Goal: Communication & Community: Answer question/provide support

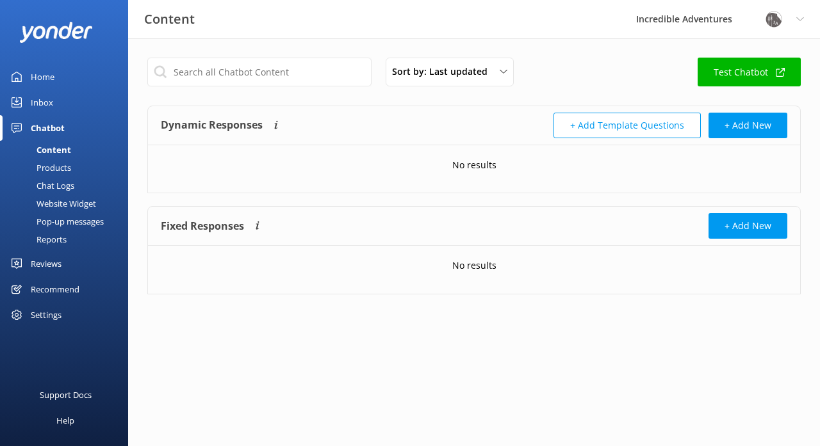
click at [63, 186] on div "Chat Logs" at bounding box center [41, 186] width 67 height 18
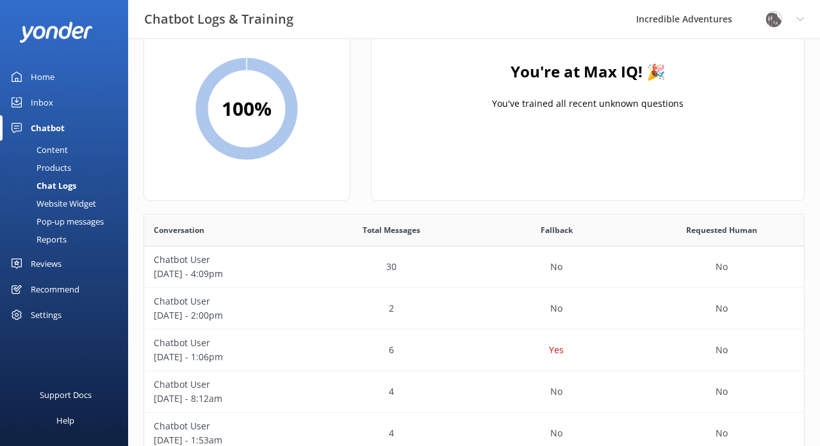
scroll to position [76, 0]
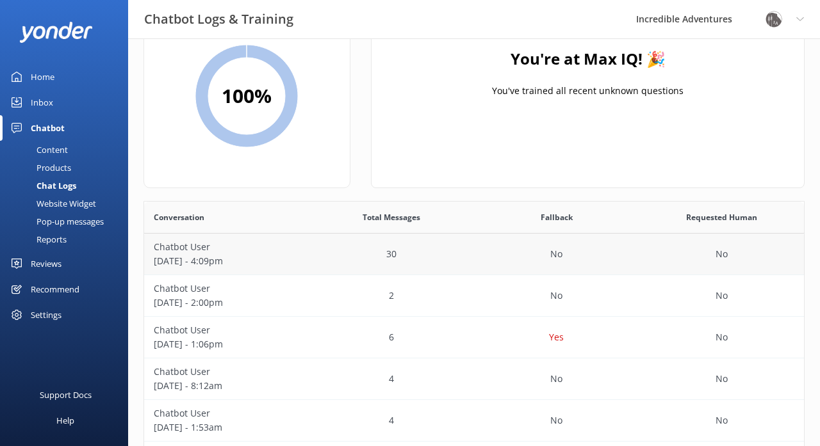
click at [175, 250] on p "Chatbot User" at bounding box center [227, 247] width 146 height 14
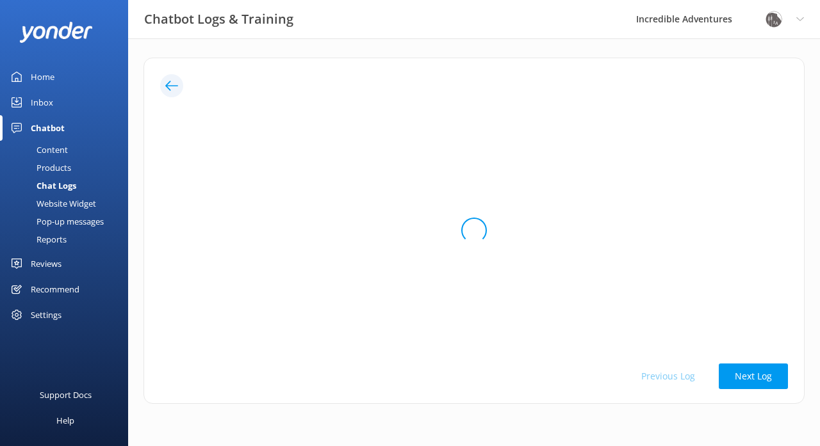
click at [63, 184] on div "Chat Logs" at bounding box center [42, 186] width 69 height 18
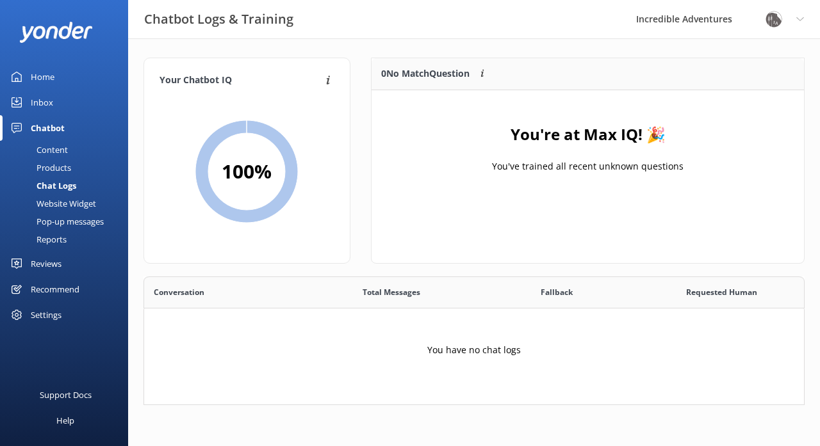
click at [54, 165] on div "Products" at bounding box center [39, 168] width 63 height 18
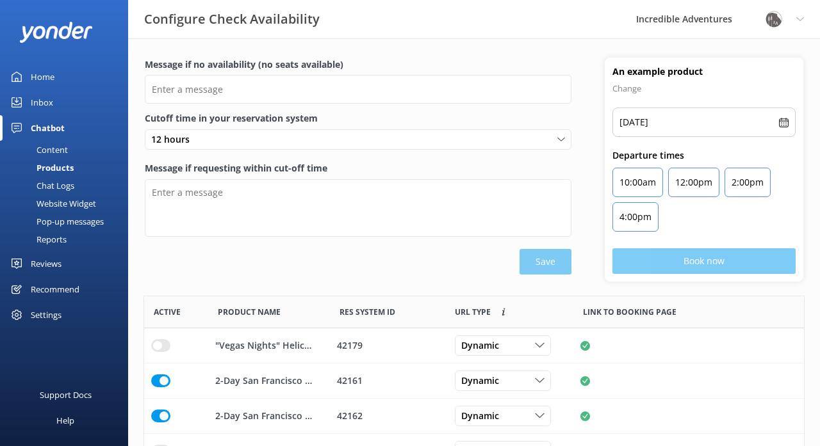
scroll to position [385, 660]
click at [53, 150] on div "Content" at bounding box center [38, 150] width 60 height 18
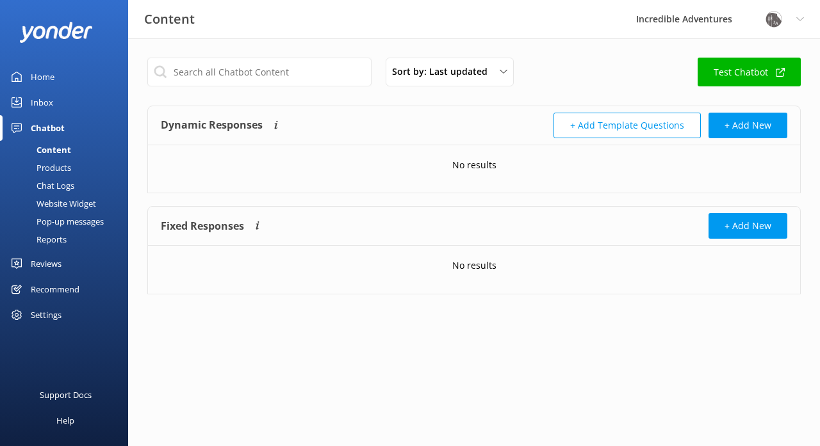
click at [46, 104] on div "Inbox" at bounding box center [42, 103] width 22 height 26
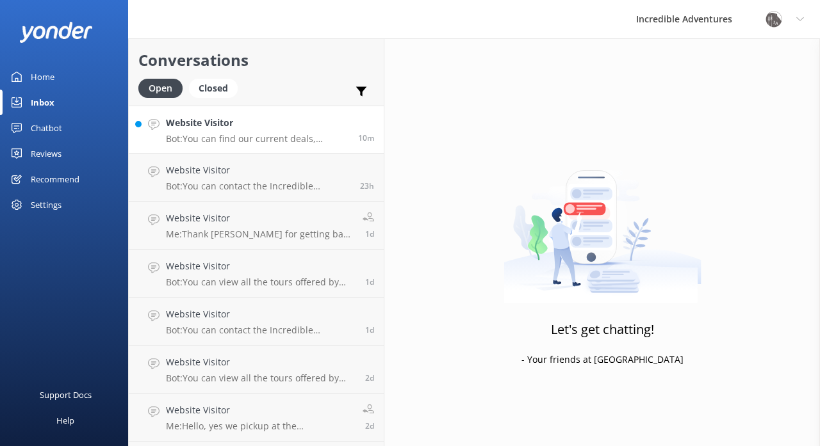
click at [230, 132] on div "Website Visitor Bot: You can find our current deals, including Weekly and Last …" at bounding box center [257, 130] width 183 height 28
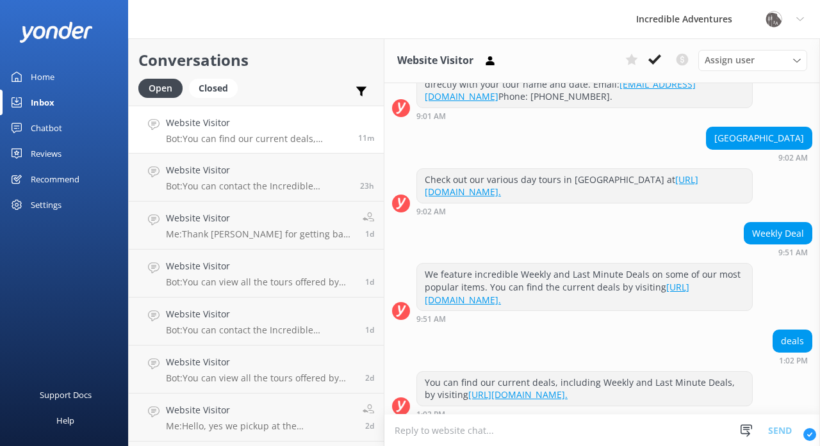
click at [276, 129] on h4 "Website Visitor" at bounding box center [257, 123] width 183 height 14
click at [256, 172] on h4 "Website Visitor" at bounding box center [258, 170] width 184 height 14
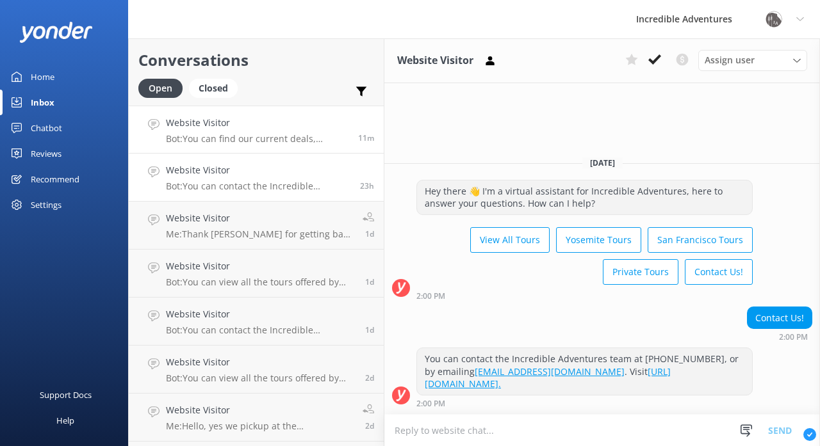
click at [259, 118] on h4 "Website Visitor" at bounding box center [257, 123] width 183 height 14
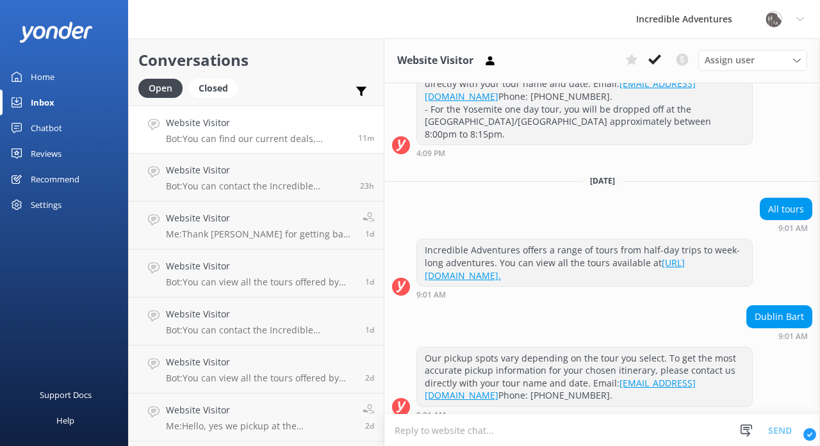
scroll to position [2345, 0]
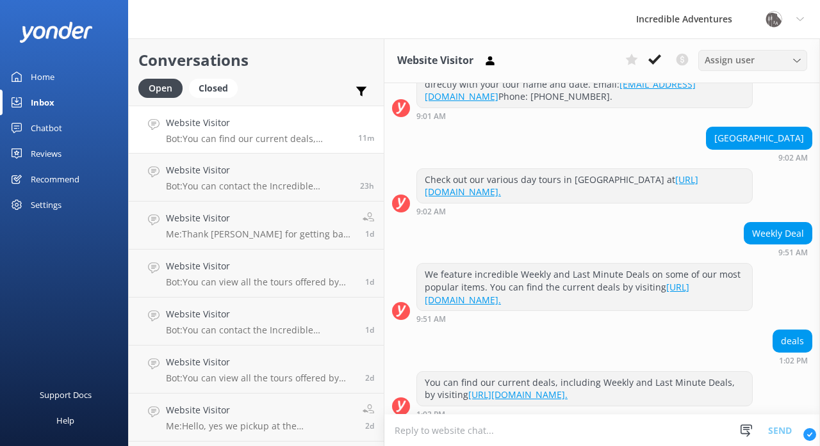
click at [721, 60] on span "Assign user" at bounding box center [730, 60] width 50 height 14
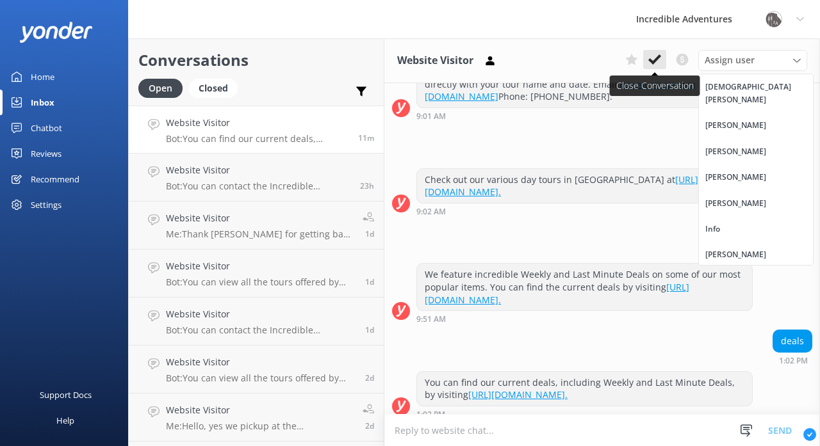
click at [655, 60] on use at bounding box center [654, 59] width 13 height 10
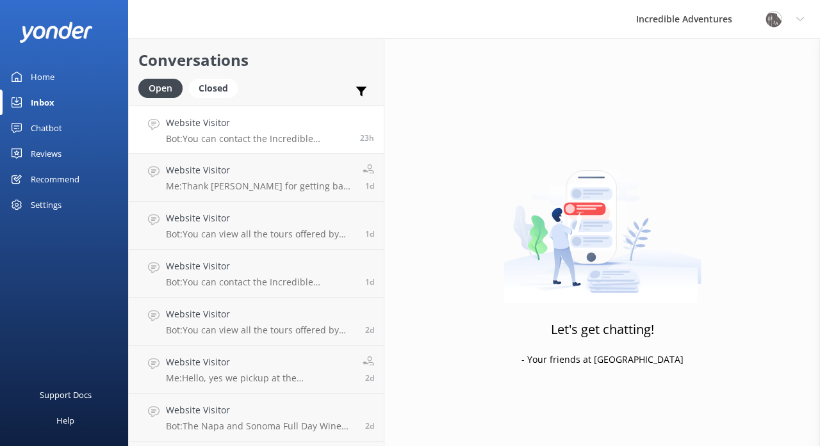
click at [317, 133] on p "Bot: You can contact the Incredible Adventures team at [PHONE_NUMBER], or by em…" at bounding box center [258, 139] width 184 height 12
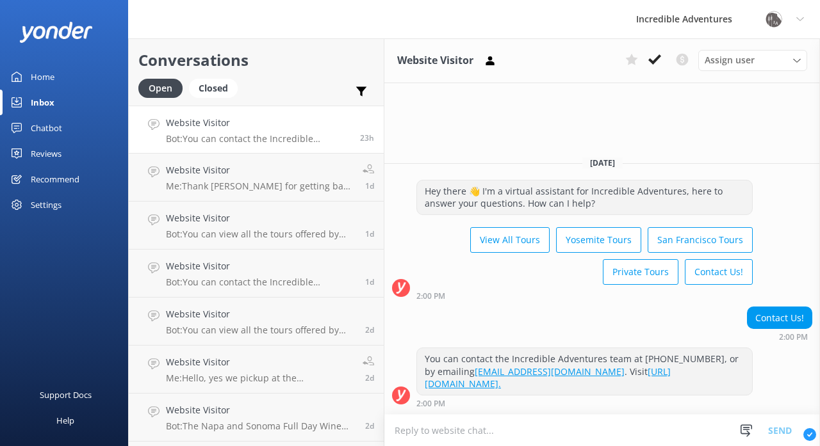
click at [304, 126] on h4 "Website Visitor" at bounding box center [258, 123] width 184 height 14
click at [300, 132] on div "Website Visitor Bot: You can contact the Incredible Adventures team at [PHONE_N…" at bounding box center [258, 130] width 184 height 28
click at [660, 60] on icon at bounding box center [654, 59] width 13 height 13
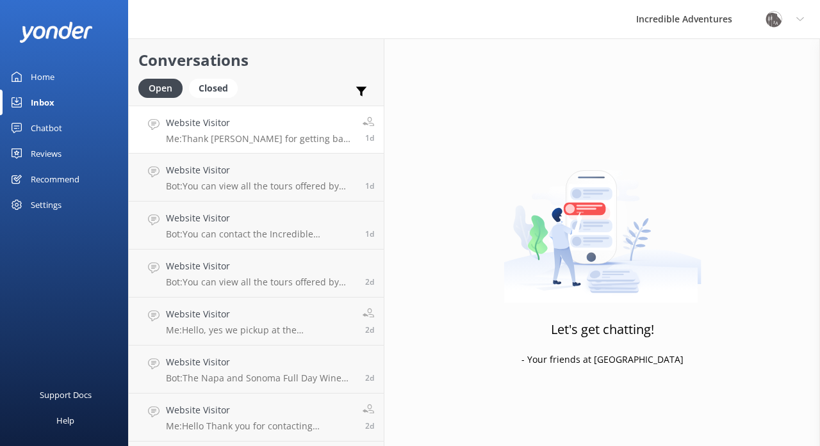
click at [285, 134] on p "Me: Thank [PERSON_NAME] for getting back to [GEOGRAPHIC_DATA]. We will proceed …" at bounding box center [259, 139] width 187 height 12
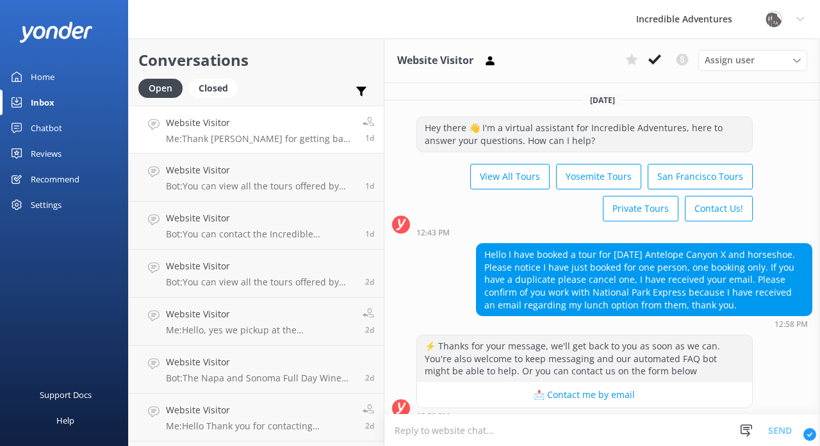
scroll to position [276, 0]
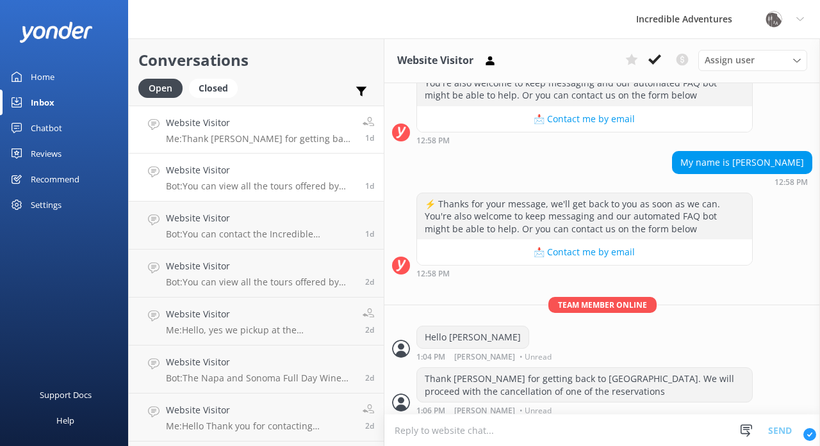
click at [272, 168] on h4 "Website Visitor" at bounding box center [261, 170] width 190 height 14
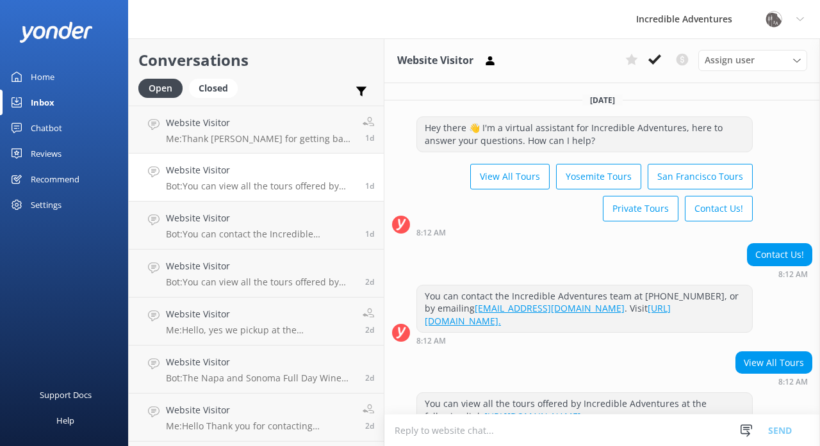
scroll to position [40, 0]
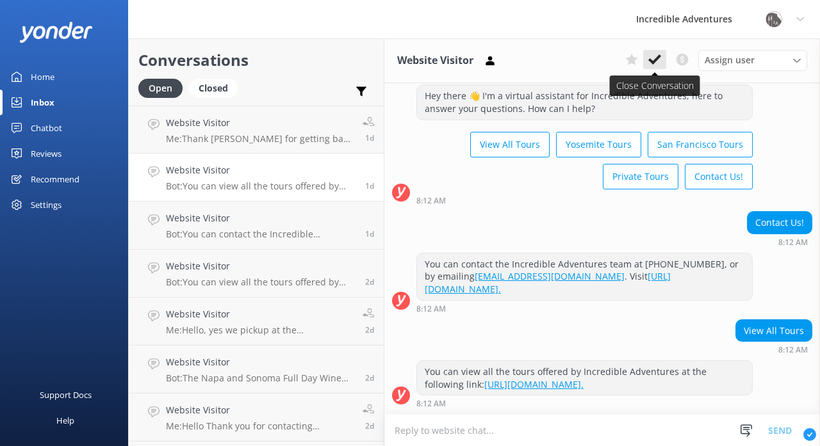
click at [654, 60] on icon at bounding box center [654, 59] width 13 height 13
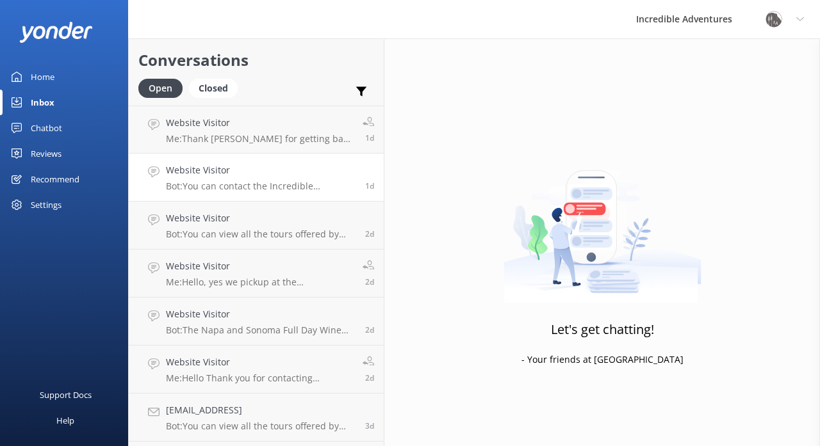
click at [288, 181] on p "Bot: You can contact the Incredible Adventures team at [PHONE_NUMBER], or by em…" at bounding box center [261, 187] width 190 height 12
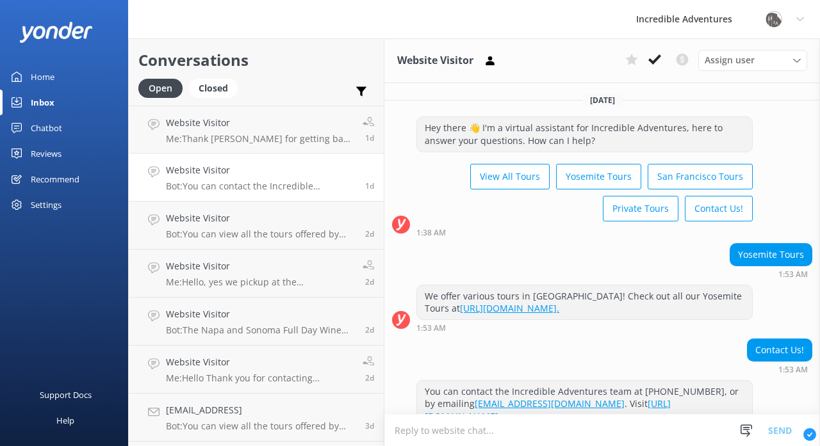
scroll to position [28, 0]
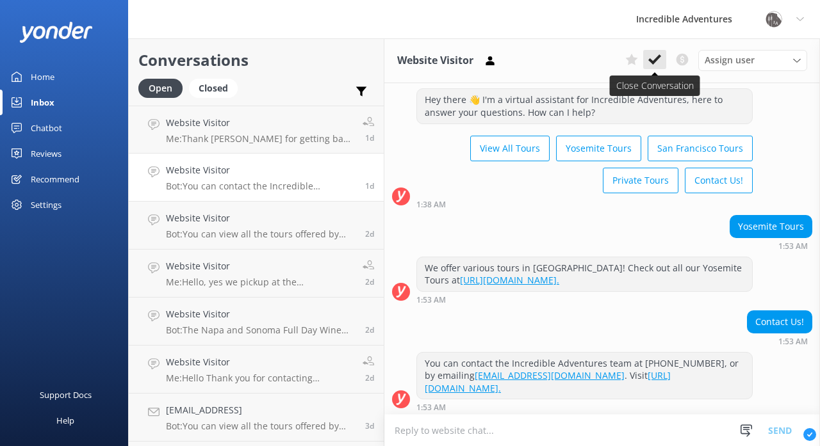
click at [651, 58] on icon at bounding box center [654, 59] width 13 height 13
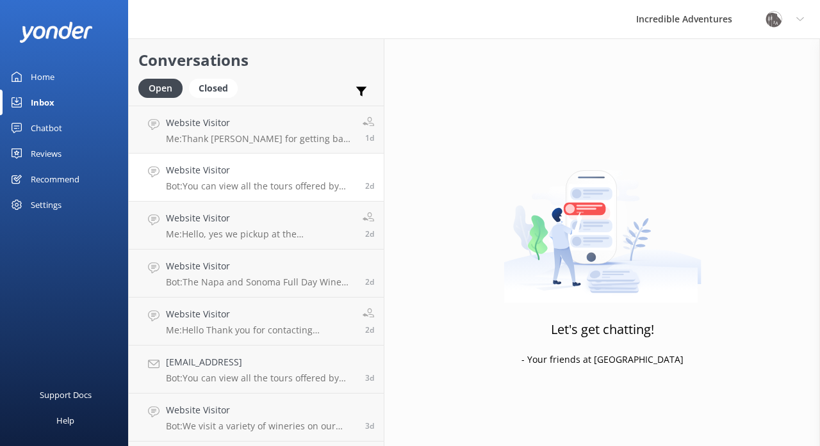
click at [329, 182] on p "Bot: You can view all the tours offered by Incredible Adventures at this link: …" at bounding box center [261, 187] width 190 height 12
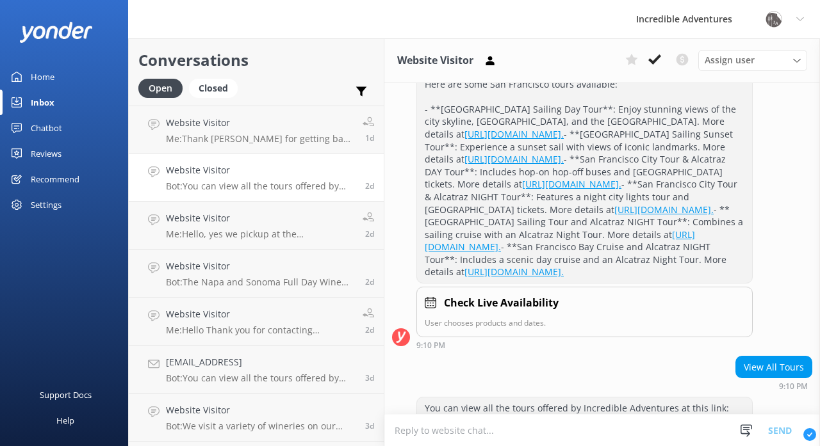
scroll to position [676, 0]
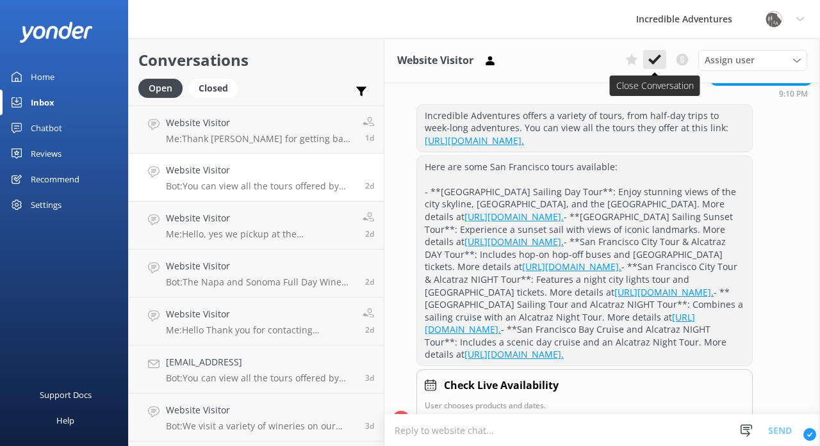
click at [658, 56] on use at bounding box center [654, 59] width 13 height 10
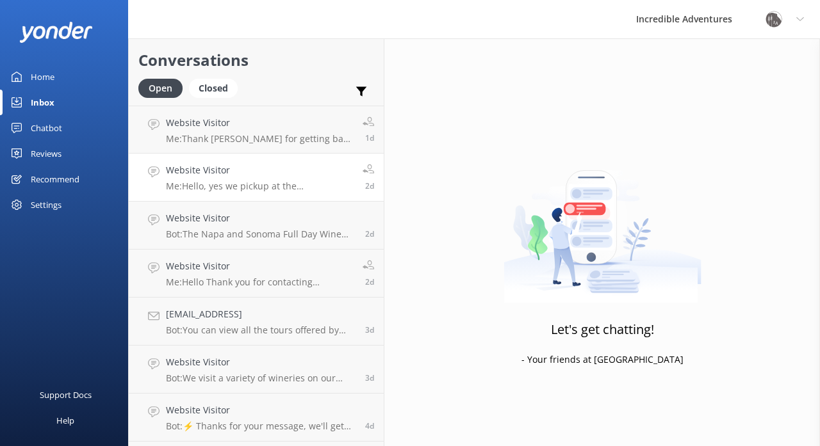
click at [299, 172] on h4 "Website Visitor" at bounding box center [259, 170] width 187 height 14
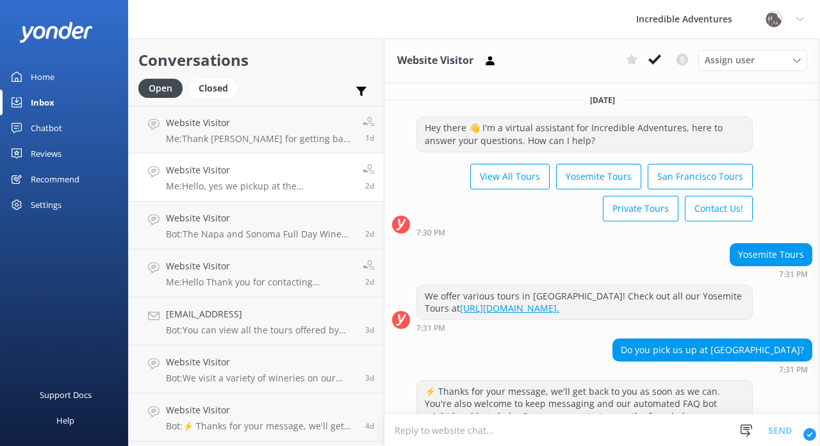
scroll to position [149, 0]
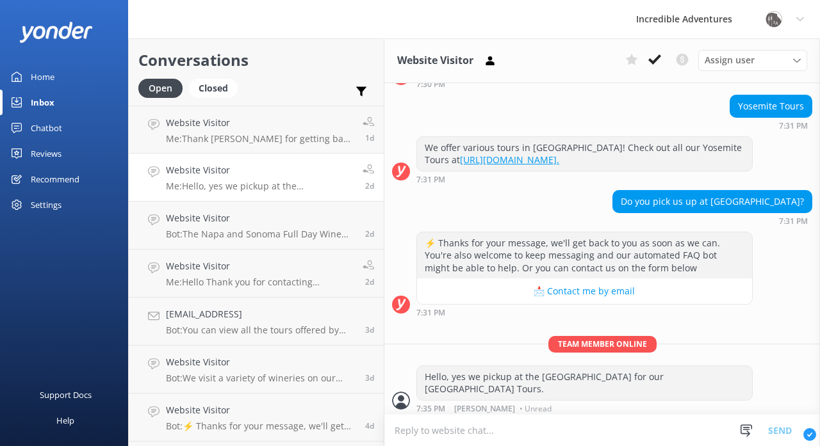
click at [480, 384] on div "Hello, yes we pickup at the [GEOGRAPHIC_DATA] for our [GEOGRAPHIC_DATA] Tours." at bounding box center [584, 383] width 335 height 34
click at [303, 126] on h4 "Website Visitor" at bounding box center [259, 123] width 187 height 14
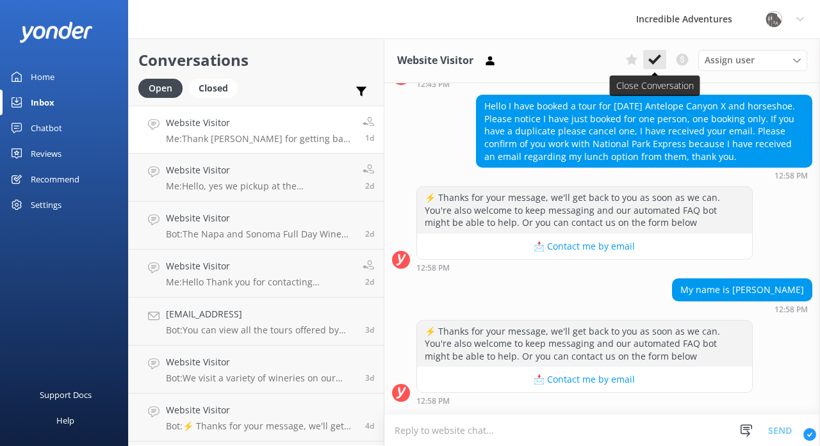
scroll to position [276, 0]
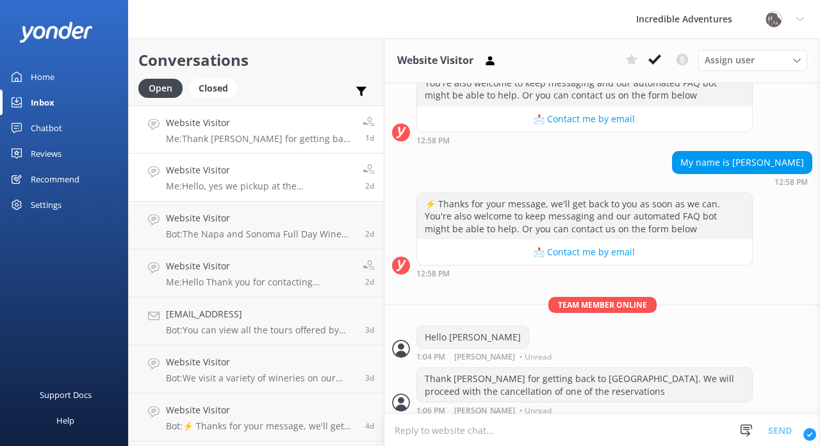
click at [293, 181] on p "Me: Hello, yes we pickup at the [GEOGRAPHIC_DATA] for our [GEOGRAPHIC_DATA] Tou…" at bounding box center [259, 187] width 187 height 12
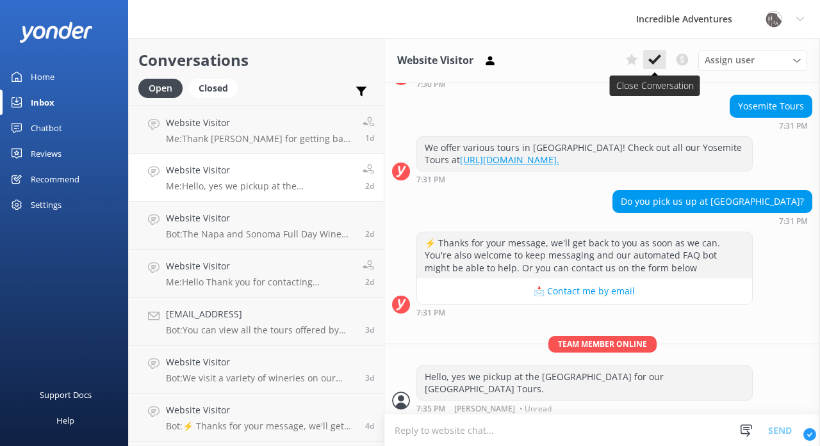
click at [653, 59] on icon at bounding box center [654, 59] width 13 height 13
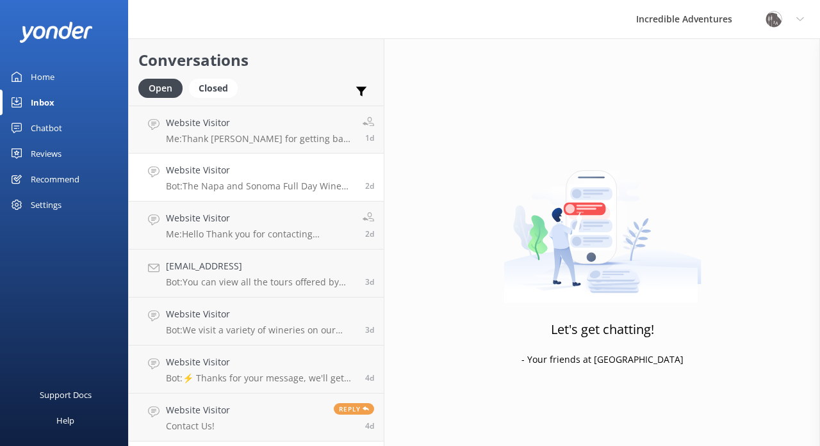
click at [304, 186] on p "Bot: The Napa and Sonoma Full Day Wine Tasting Tour is 8 hours long. It provide…" at bounding box center [261, 187] width 190 height 12
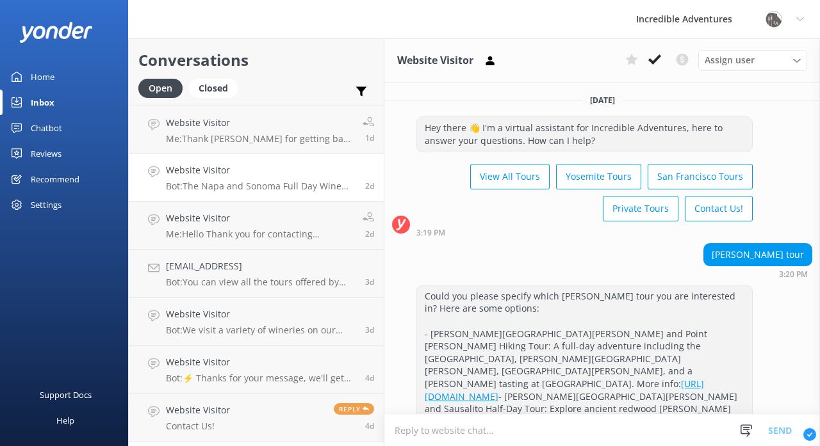
scroll to position [373, 0]
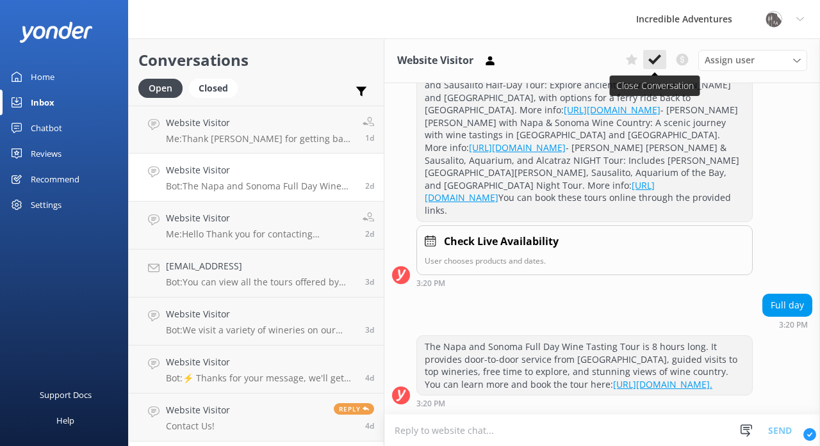
click at [655, 61] on use at bounding box center [654, 59] width 13 height 10
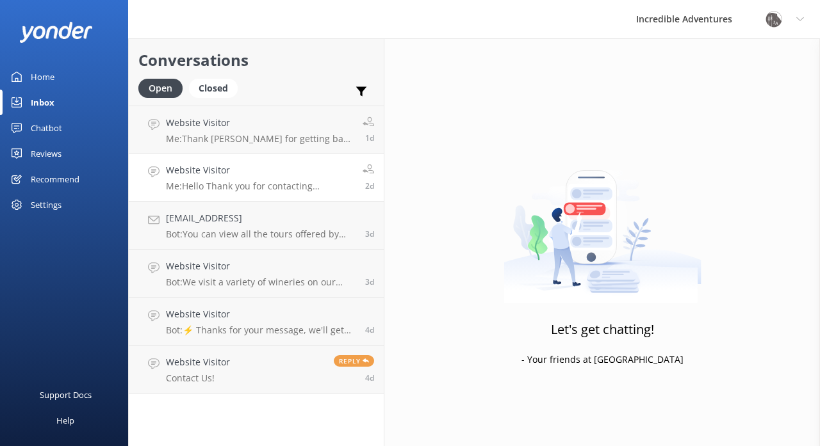
click at [324, 180] on div "Website Visitor Me: Hello Thank you for contacting Incredible Adventures. Right…" at bounding box center [259, 177] width 187 height 28
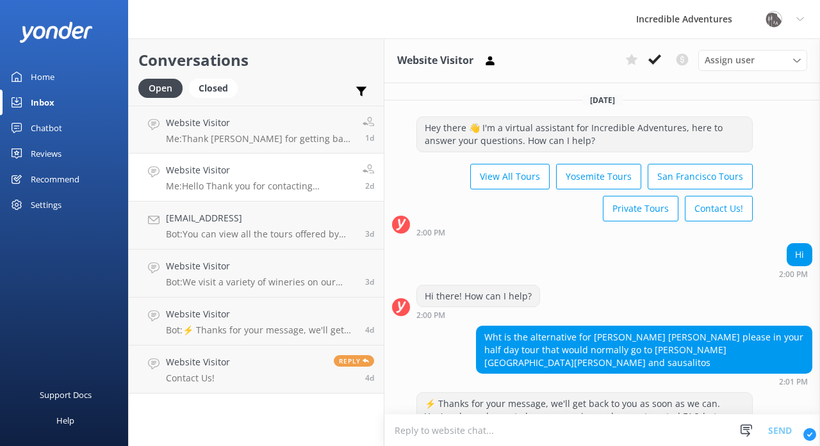
scroll to position [161, 0]
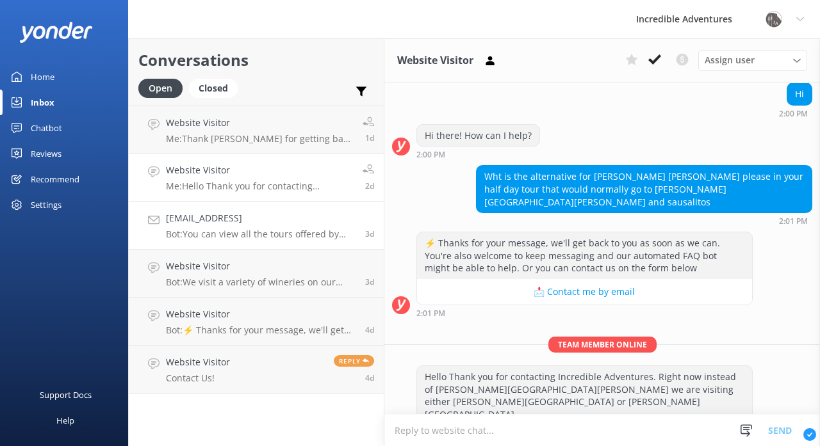
click at [302, 220] on h4 "[EMAIL_ADDRESS]" at bounding box center [261, 218] width 190 height 14
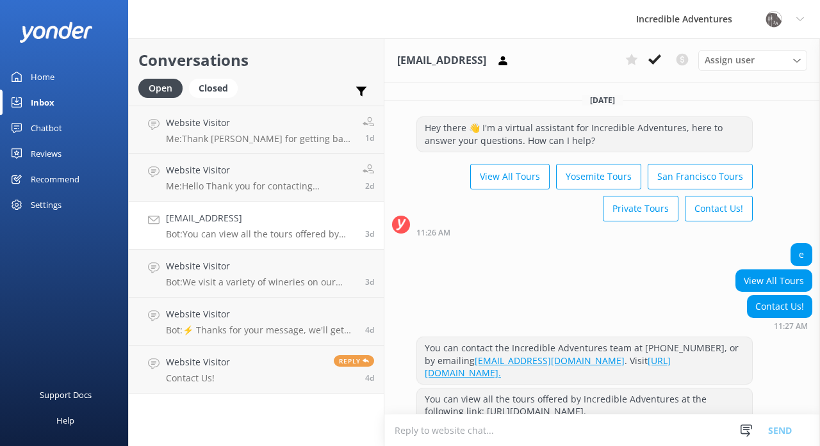
scroll to position [798, 0]
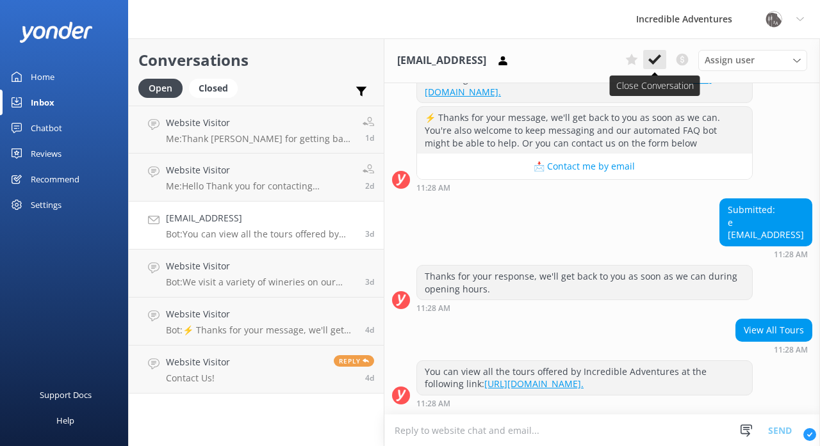
click at [652, 59] on icon at bounding box center [654, 59] width 13 height 13
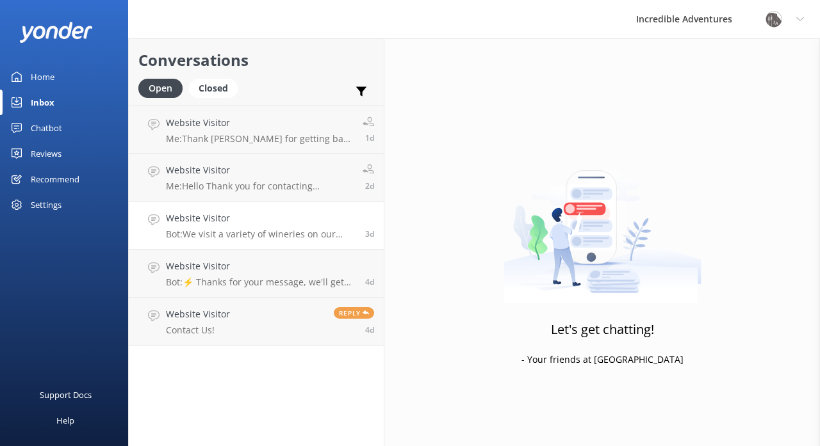
click at [275, 222] on h4 "Website Visitor" at bounding box center [261, 218] width 190 height 14
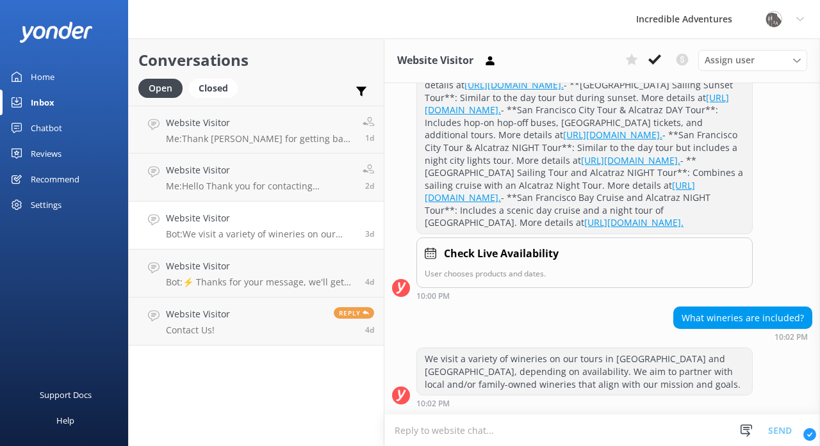
scroll to position [299, 0]
click at [657, 56] on icon at bounding box center [654, 59] width 13 height 13
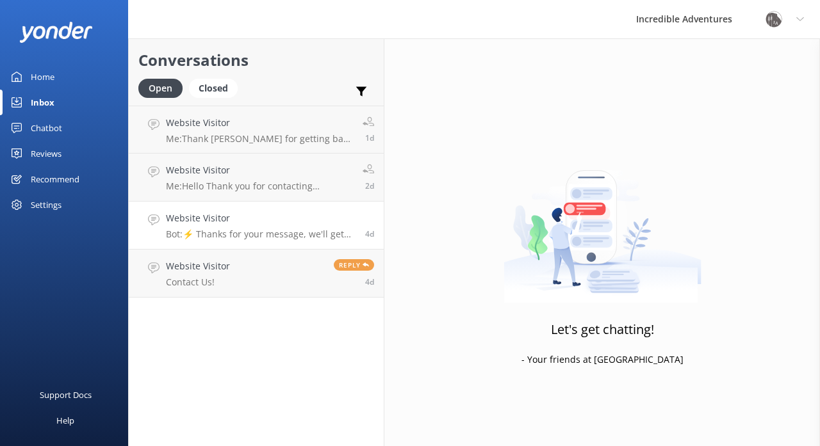
click at [290, 231] on p "Bot: ⚡ Thanks for your message, we'll get back to you as soon as we can. You're…" at bounding box center [261, 235] width 190 height 12
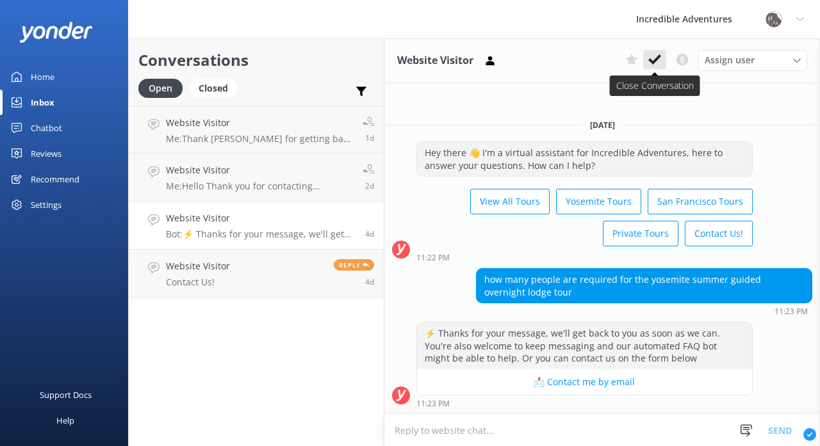
click at [655, 58] on icon at bounding box center [654, 59] width 13 height 13
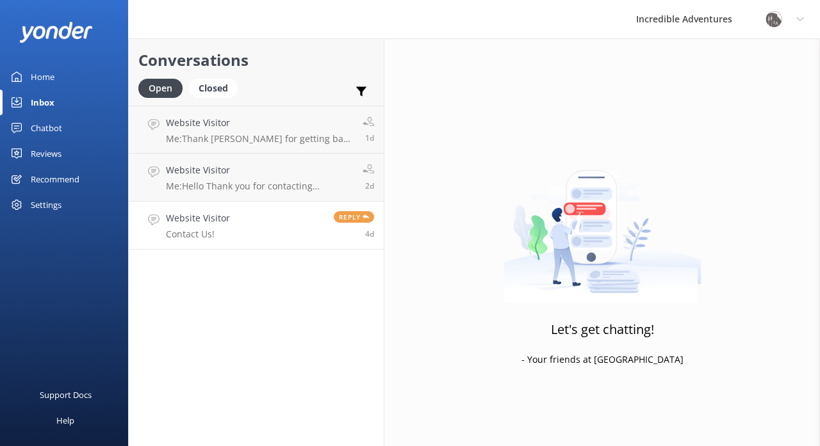
click at [256, 238] on link "Website Visitor Contact Us! Reply 4d" at bounding box center [256, 226] width 255 height 48
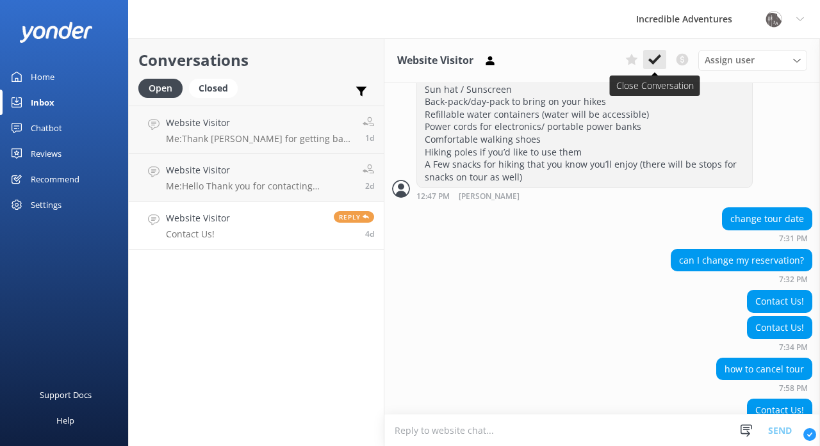
click at [657, 60] on use at bounding box center [654, 59] width 13 height 10
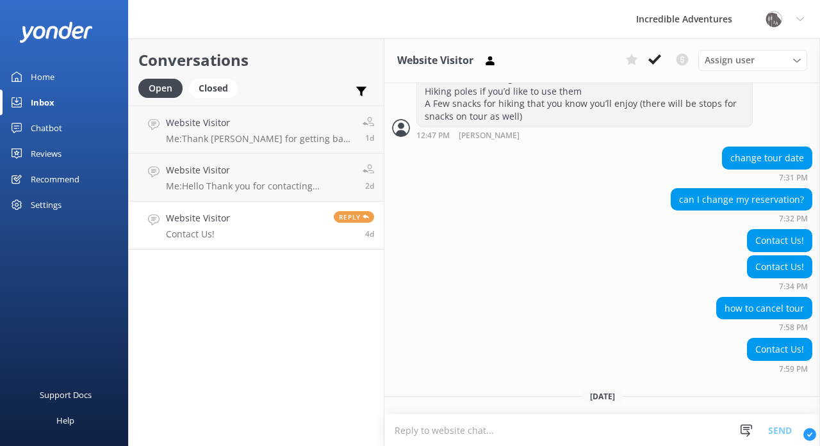
click at [259, 234] on link "Website Visitor Contact Us! Reply 4d" at bounding box center [256, 226] width 255 height 48
click at [652, 55] on icon at bounding box center [654, 59] width 13 height 13
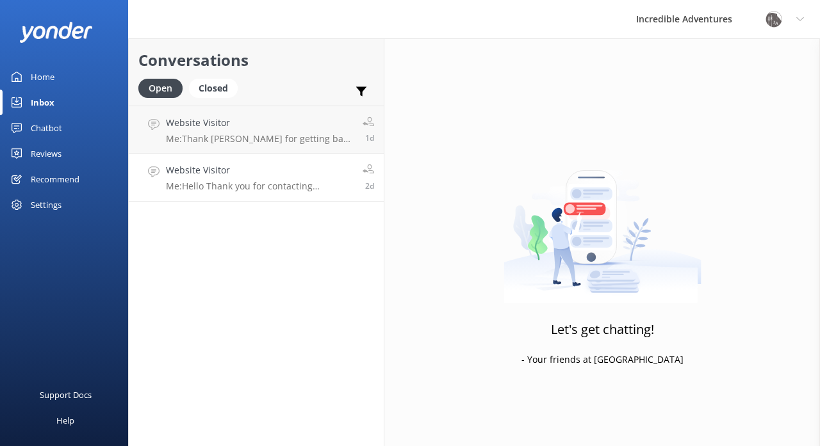
click at [273, 181] on p "Me: Hello Thank you for contacting Incredible Adventures. Right now instead of …" at bounding box center [259, 187] width 187 height 12
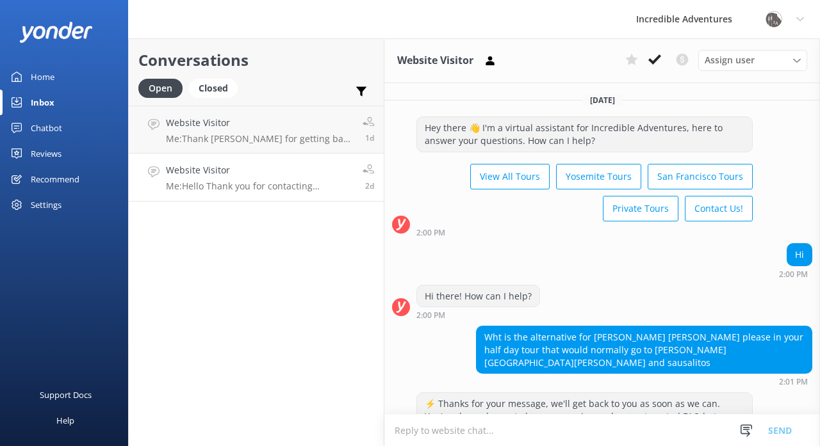
scroll to position [161, 0]
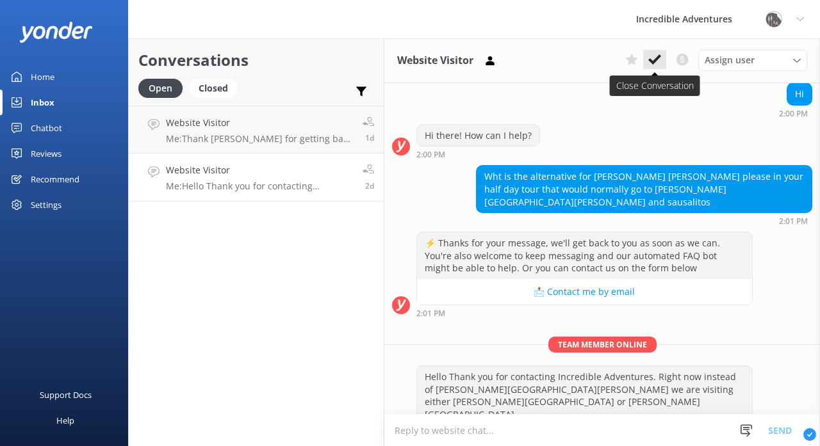
click at [656, 61] on use at bounding box center [654, 59] width 13 height 10
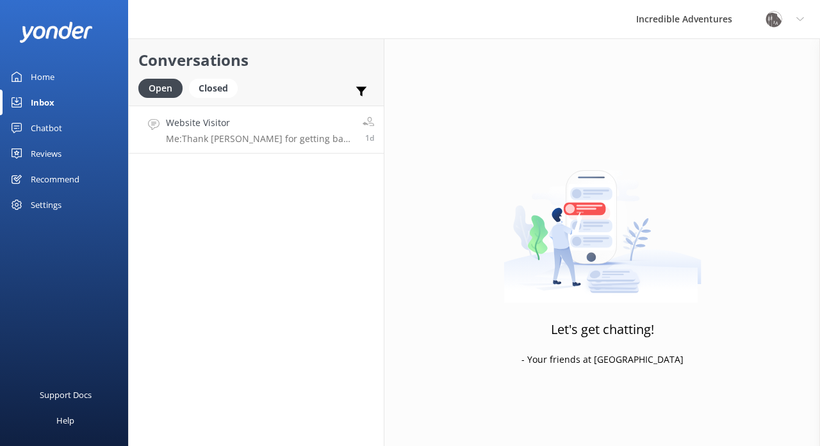
click at [322, 135] on p "Me: Thank [PERSON_NAME] for getting back to [GEOGRAPHIC_DATA]. We will proceed …" at bounding box center [259, 139] width 187 height 12
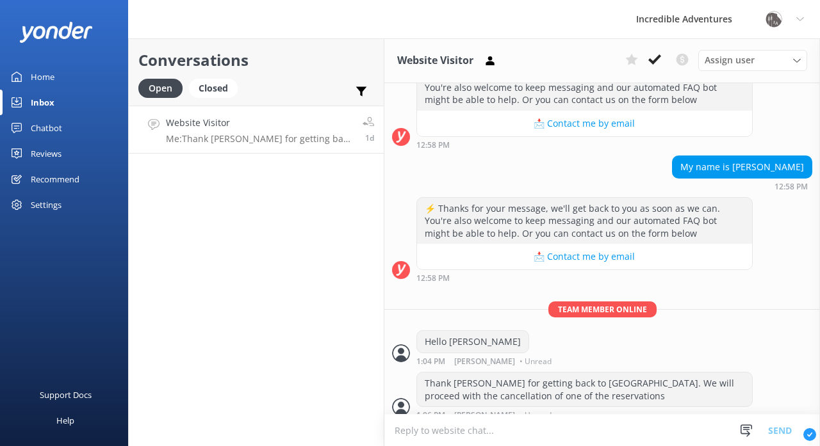
scroll to position [276, 0]
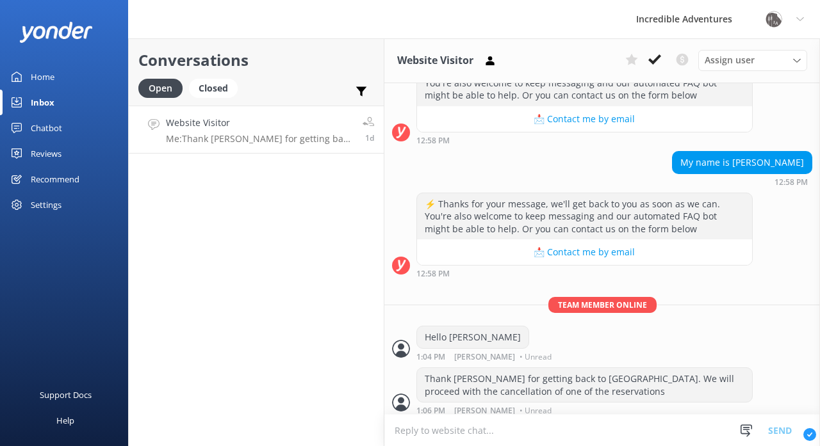
click at [316, 131] on div "Website Visitor Me: Thank [PERSON_NAME] for getting back to [GEOGRAPHIC_DATA]. …" at bounding box center [259, 130] width 187 height 28
click at [661, 55] on button at bounding box center [654, 59] width 23 height 19
